Goal: Register for event/course

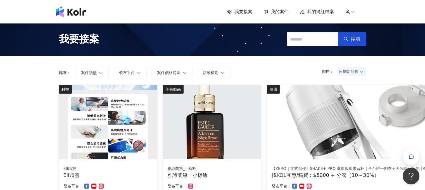
click at [74, 10] on img at bounding box center [71, 11] width 30 height 11
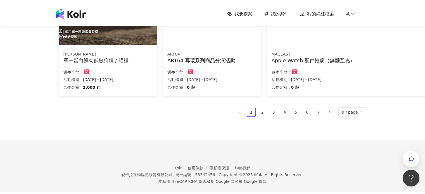
scroll to position [393, 0]
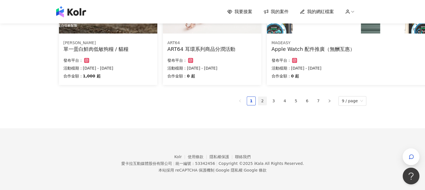
click at [264, 100] on link "2" at bounding box center [262, 101] width 8 height 8
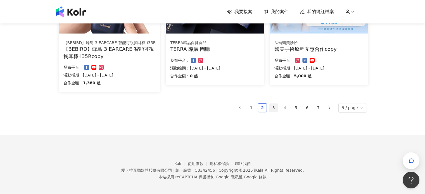
click at [277, 107] on link "3" at bounding box center [274, 108] width 8 height 8
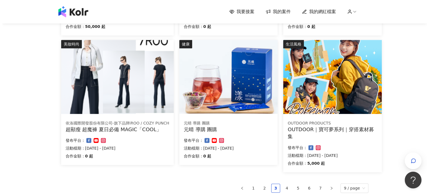
scroll to position [302, 0]
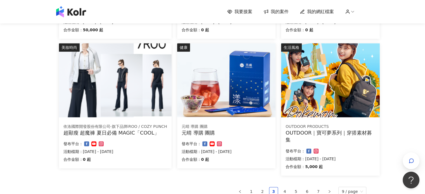
click at [350, 136] on div "OUTDOOR｜寶可夢系列｜穿搭素材募集" at bounding box center [330, 136] width 89 height 14
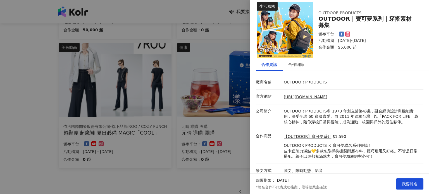
scroll to position [8, 0]
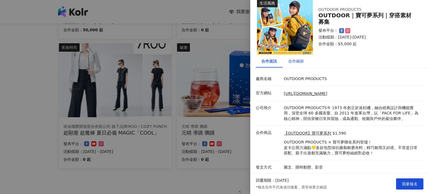
click at [296, 60] on div "合作細節" at bounding box center [297, 61] width 16 height 6
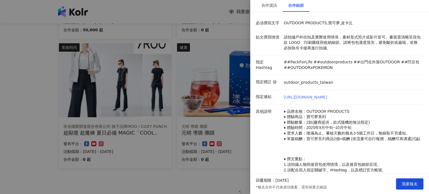
scroll to position [36, 0]
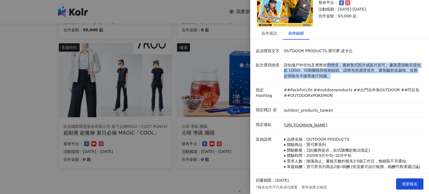
drag, startPoint x: 327, startPoint y: 65, endPoint x: 340, endPoint y: 77, distance: 18.0
click at [340, 77] on p "請拍攝戶外街拍及實際使用情境，素材形式照片或影片皆可。畫面需清晰呈現包款 LOGO、印刷圖樣與收納細節。請將包包適度填充，避免皺折或扁塌，並務必拆除吊卡後再進…" at bounding box center [352, 71] width 137 height 16
click at [353, 78] on p "請拍攝戶外街拍及實際使用情境，素材形式照片或影片皆可。畫面需清晰呈現包款 LOGO、印刷圖樣與收納細節。請將包包適度填充，避免皺折或扁塌，並務必拆除吊卡後再進…" at bounding box center [352, 71] width 137 height 16
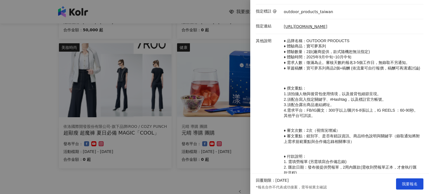
scroll to position [148, 0]
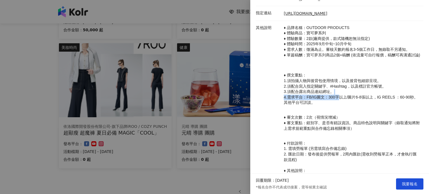
drag, startPoint x: 339, startPoint y: 103, endPoint x: 363, endPoint y: 102, distance: 24.1
click at [359, 102] on p "♦ 撰文重點： 1.須拍攝人物與後背包使用情境，以及後背包細節呈現。 2.須配合寫入指定關鍵字、#Hashtag，以及標註官方帳號。 3.須配合露出商品連結網…" at bounding box center [352, 86] width 137 height 38
drag, startPoint x: 368, startPoint y: 102, endPoint x: 377, endPoint y: 103, distance: 9.6
click at [371, 103] on p "♦ 撰文重點： 1.須拍攝人物與後背包使用情境，以及後背包細節呈現。 2.須配合寫入指定關鍵字、#Hashtag，以及標註官方帳號。 3.須配合露出商品連結網…" at bounding box center [352, 86] width 137 height 38
drag, startPoint x: 380, startPoint y: 103, endPoint x: 394, endPoint y: 105, distance: 13.8
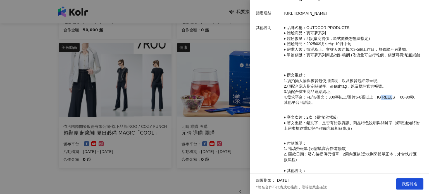
click at [391, 105] on span "4.需求平台：FB/IG圖文：300字以上/圖片6-8張以上，IG REELS ：60-90秒。其他平台可詳談。" at bounding box center [351, 100] width 134 height 10
click at [400, 105] on span "4.需求平台：FB/IG圖文：300字以上/圖片6-8張以上，IG REELS ：60-90秒。其他平台可詳談。" at bounding box center [351, 100] width 134 height 10
click at [331, 106] on p "♦ 撰文重點： 1.須拍攝人物與後背包使用情境，以及後背包細節呈現。 2.須配合寫入指定關鍵字、#Hashtag，以及標註官方帳號。 3.須配合露出商品連結網…" at bounding box center [352, 86] width 137 height 38
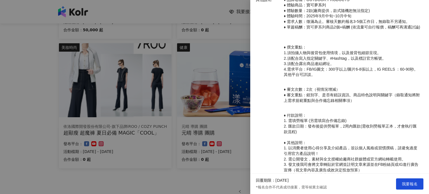
scroll to position [204, 0]
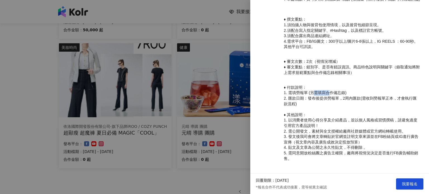
drag, startPoint x: 319, startPoint y: 100, endPoint x: 334, endPoint y: 103, distance: 15.9
click at [331, 95] on span "1. 需填勞報單 (另需填寫合作備忘錄)" at bounding box center [315, 93] width 63 height 4
drag, startPoint x: 328, startPoint y: 111, endPoint x: 358, endPoint y: 109, distance: 30.5
click at [351, 108] on p "♦ 付款說明： 1. 需填勞報單 (另需填寫合作備忘錄) 2. 匯款日期：發布後提供勞報單，2周內匯款(需收到勞報單正本，才會執行匯款流程) ♦ 其他說明： …" at bounding box center [352, 123] width 137 height 77
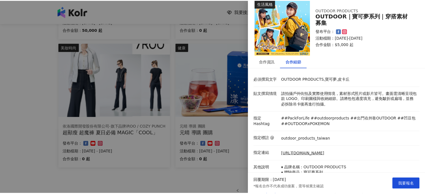
scroll to position [0, 0]
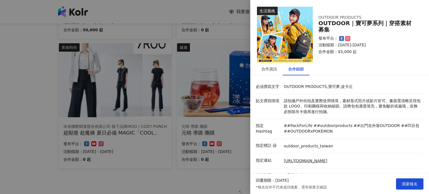
click at [227, 171] on div at bounding box center [214, 97] width 429 height 194
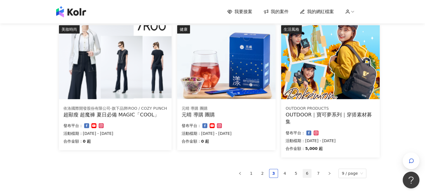
scroll to position [330, 0]
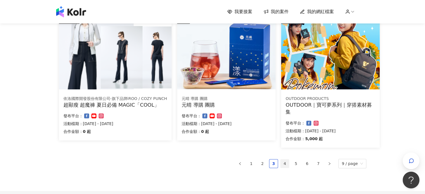
click at [285, 162] on link "4" at bounding box center [285, 164] width 8 height 8
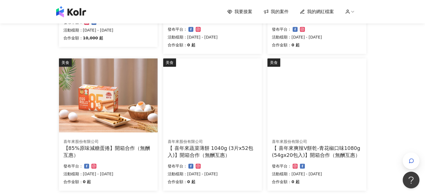
scroll to position [365, 0]
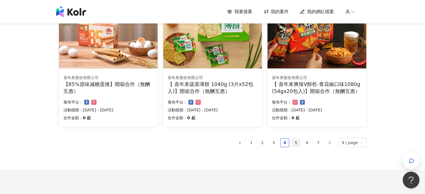
click at [299, 145] on link "5" at bounding box center [296, 143] width 8 height 8
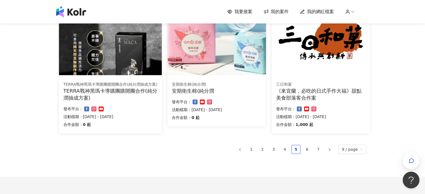
scroll to position [403, 0]
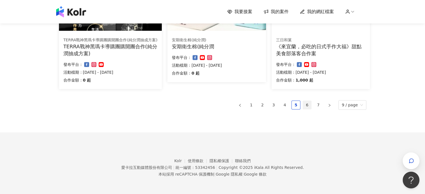
click at [310, 106] on link "6" at bounding box center [307, 105] width 8 height 8
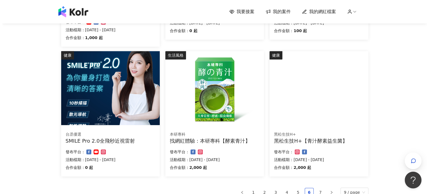
scroll to position [312, 0]
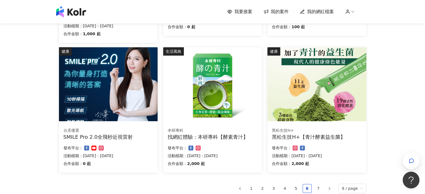
click at [100, 134] on div "SMILE Pro 2.0全飛秒近視雷射" at bounding box center [108, 137] width 90 height 7
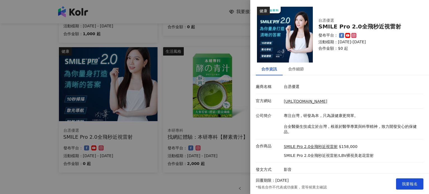
scroll to position [3, 0]
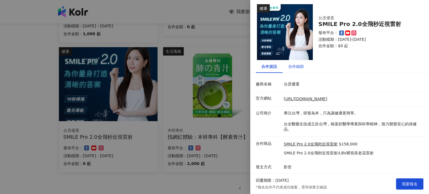
click at [301, 67] on div "合作細節" at bounding box center [297, 66] width 16 height 6
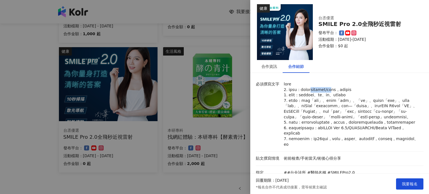
drag, startPoint x: 328, startPoint y: 92, endPoint x: 365, endPoint y: 90, distance: 37.0
click at [365, 90] on p at bounding box center [352, 115] width 137 height 66
drag, startPoint x: 338, startPoint y: 96, endPoint x: 362, endPoint y: 95, distance: 24.6
click at [362, 95] on p at bounding box center [352, 115] width 137 height 66
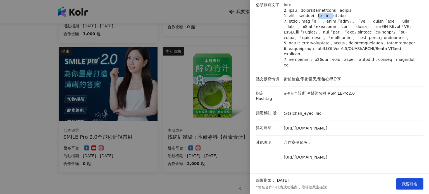
scroll to position [98, 0]
click at [414, 182] on span "我要報名" at bounding box center [410, 184] width 16 height 4
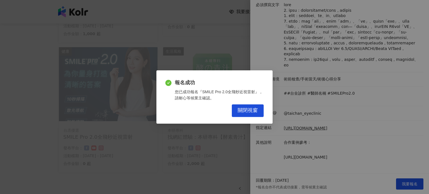
click at [257, 117] on div "報名成功 您已成功報名『SMILE Pro 2.0全飛秒近視雷射』，請耐心等候業主確認。 關閉視窗" at bounding box center [215, 96] width 116 height 53
click at [254, 110] on span "關閉視窗" at bounding box center [248, 111] width 20 height 6
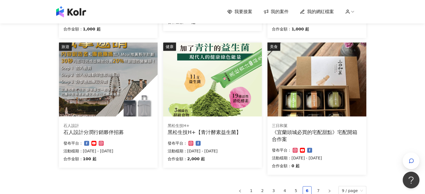
scroll to position [396, 0]
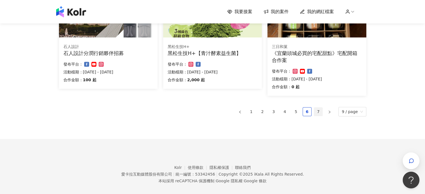
click at [320, 110] on link "7" at bounding box center [318, 112] width 8 height 8
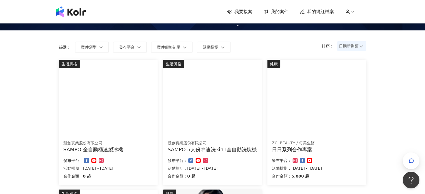
scroll to position [35, 0]
